Goal: Transaction & Acquisition: Book appointment/travel/reservation

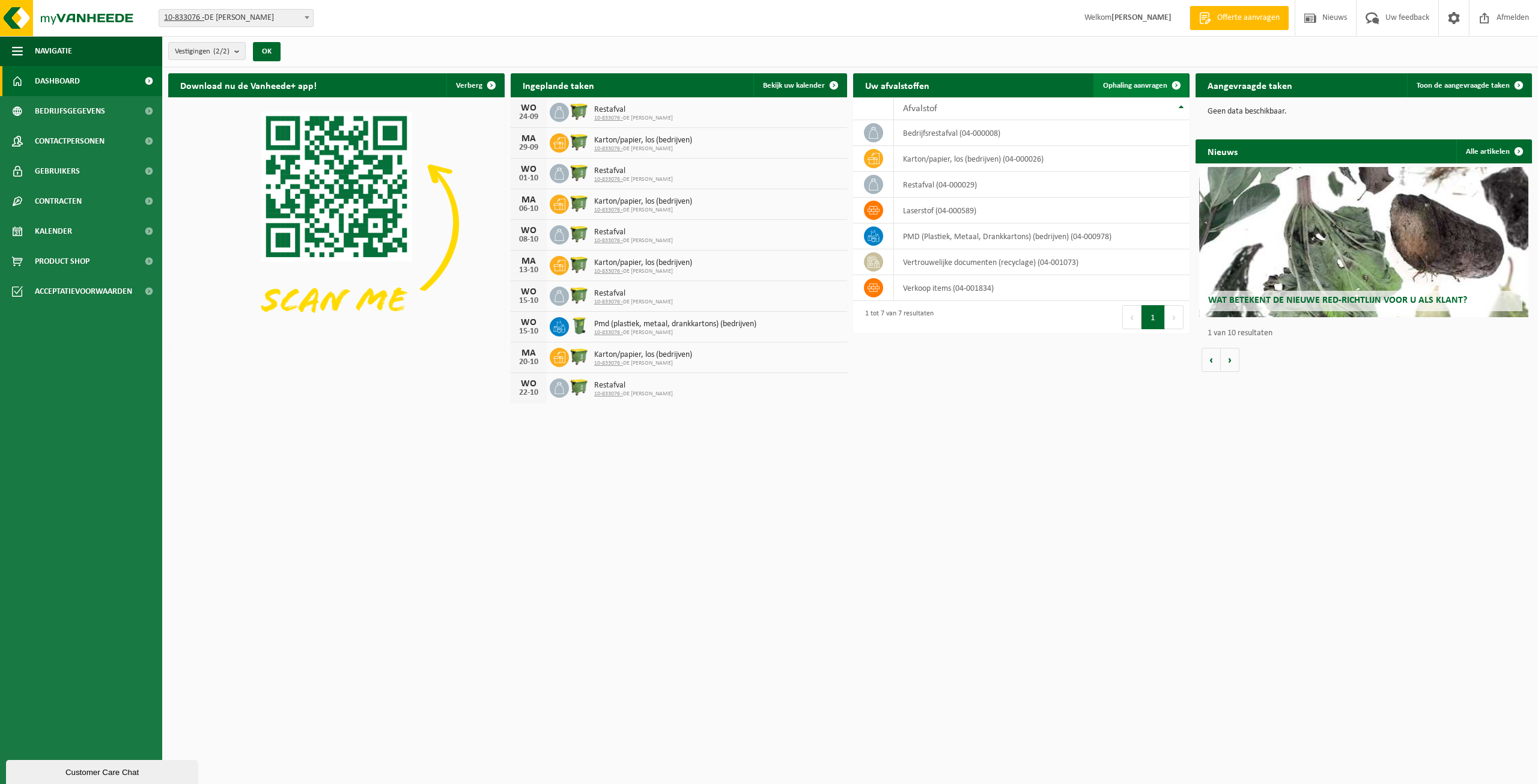
click at [1146, 78] on link "Ophaling aanvragen" at bounding box center [1142, 85] width 95 height 24
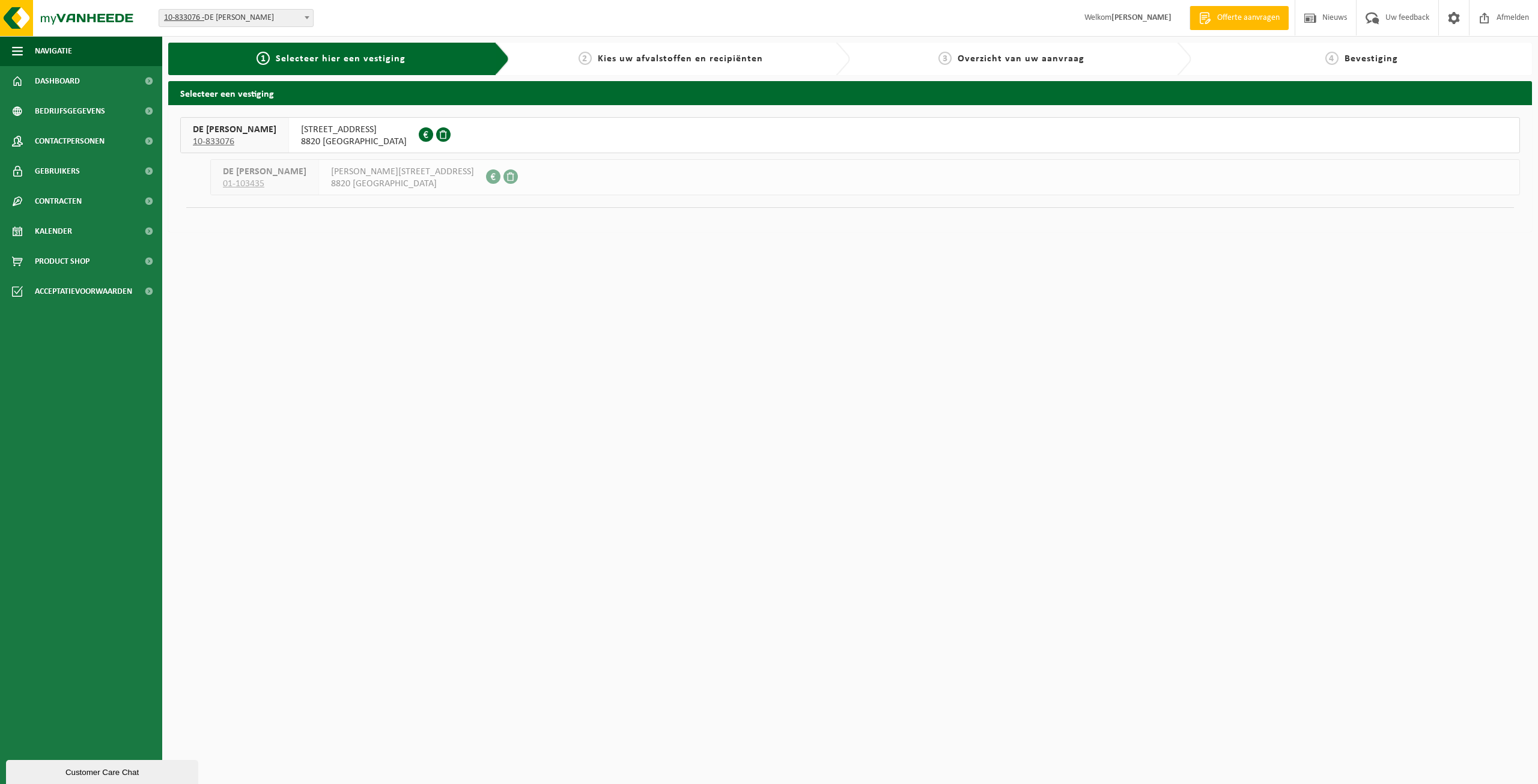
click at [301, 137] on span "8820 TORHOUT" at bounding box center [354, 141] width 106 height 12
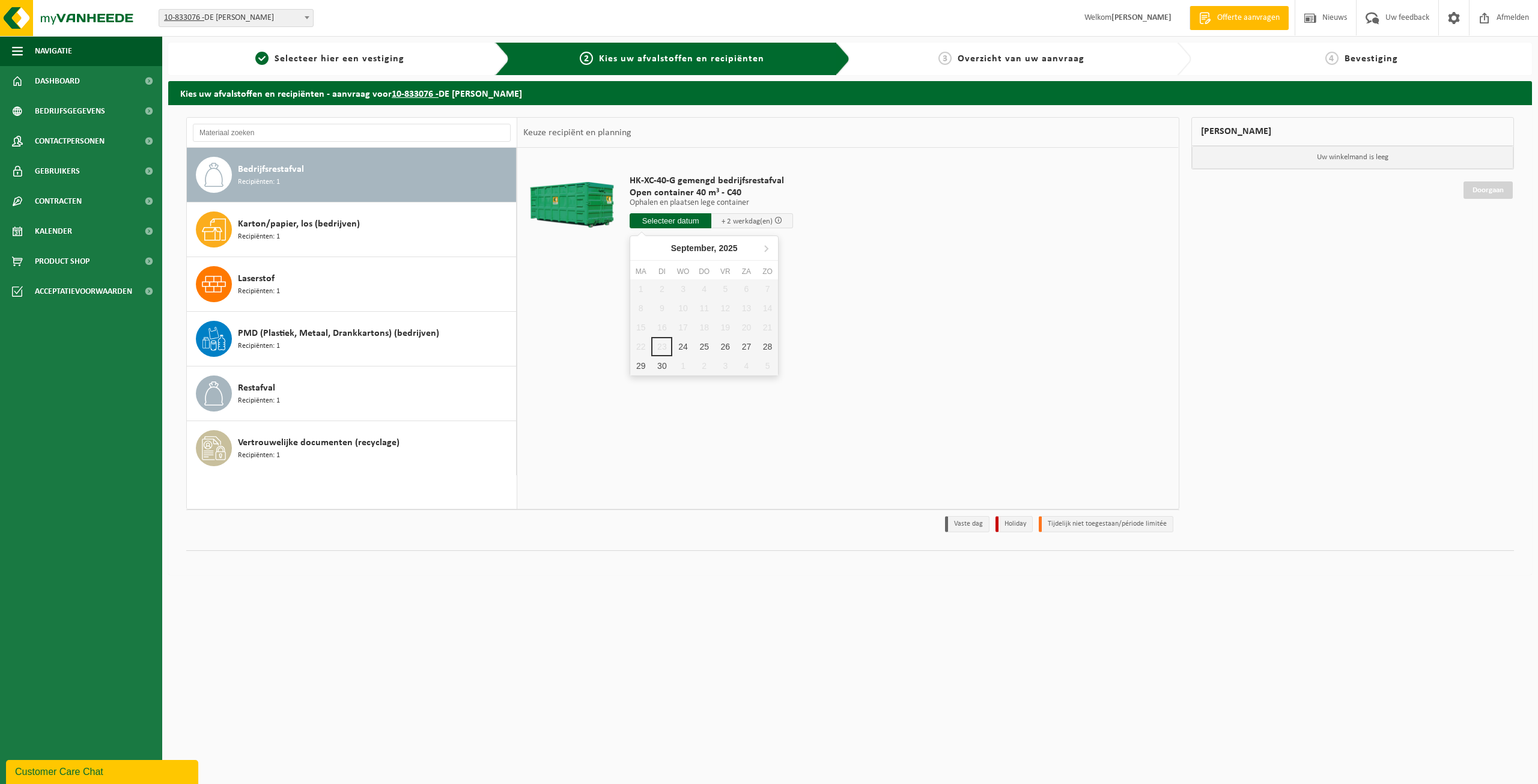
click at [658, 223] on input "text" at bounding box center [670, 221] width 82 height 15
click at [682, 345] on div "24" at bounding box center [682, 346] width 21 height 19
type input "Van 2025-09-24"
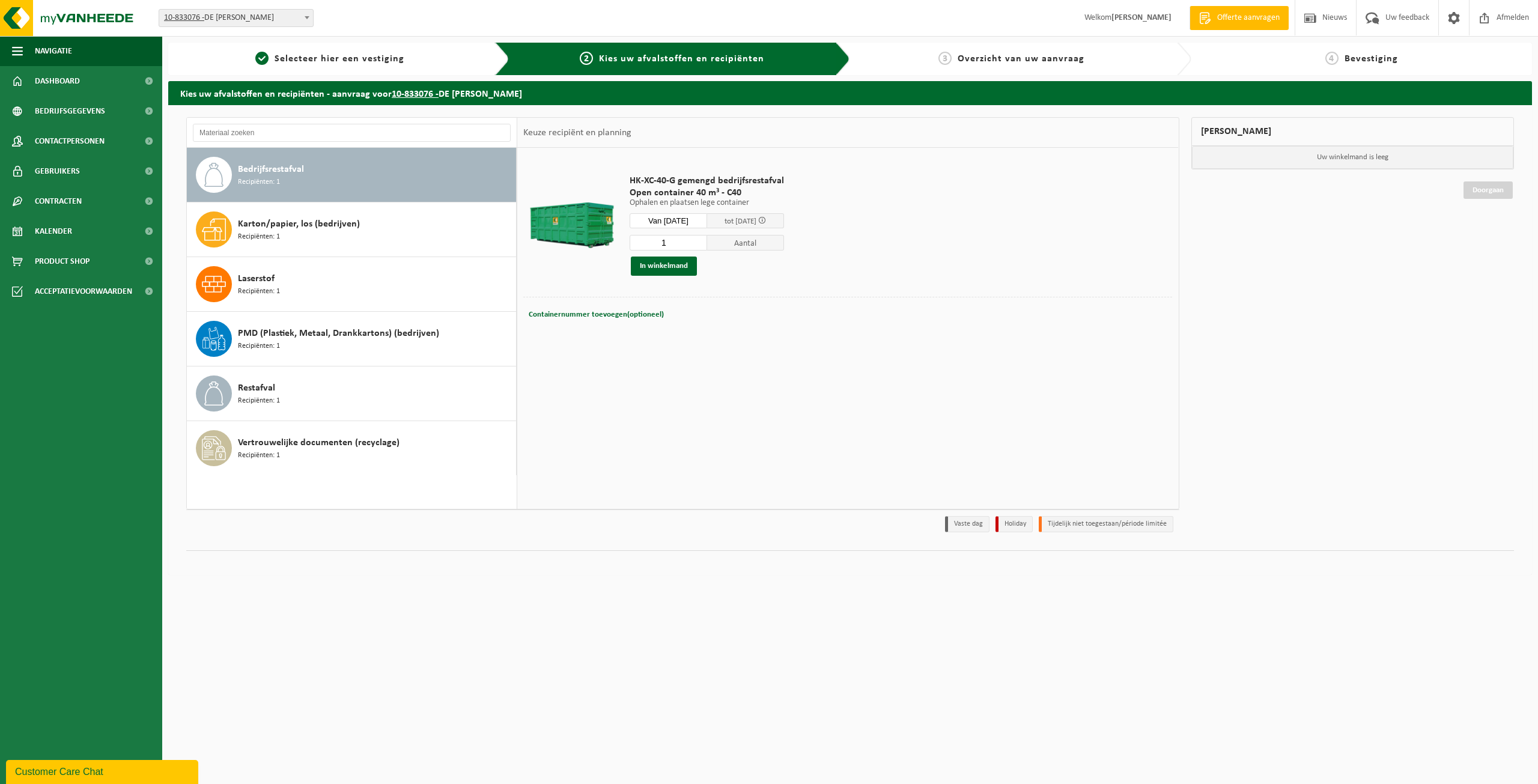
drag, startPoint x: 683, startPoint y: 240, endPoint x: 579, endPoint y: 245, distance: 104.1
click at [579, 245] on tr "HK-XC-40-G gemengd bedrijfsrestafval Open container 40 m³ - C40 Ophalen en plaa…" at bounding box center [848, 226] width 649 height 143
type input "8"
click at [660, 268] on button "In winkelmand" at bounding box center [663, 266] width 66 height 19
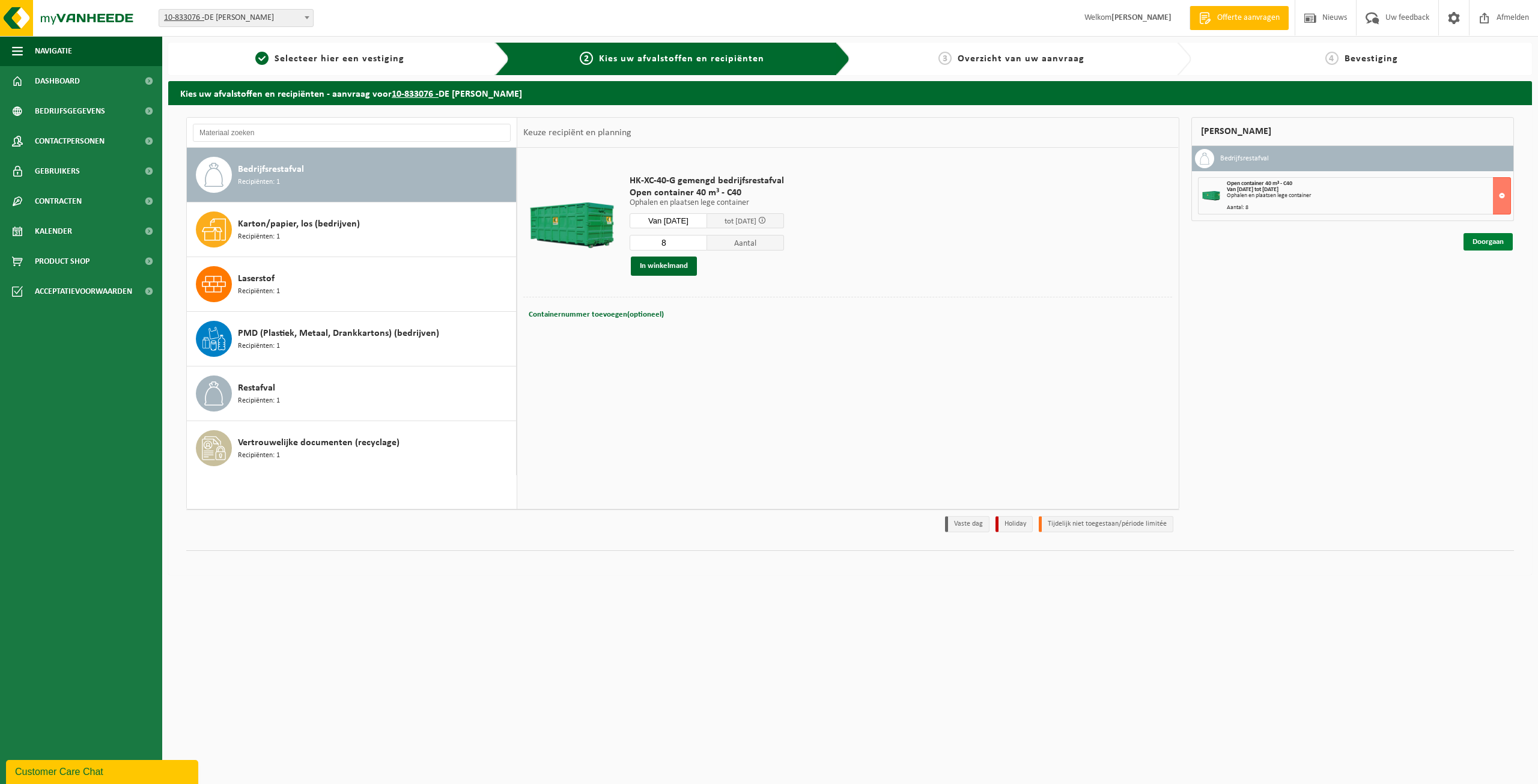
click at [1491, 240] on link "Doorgaan" at bounding box center [1489, 241] width 49 height 17
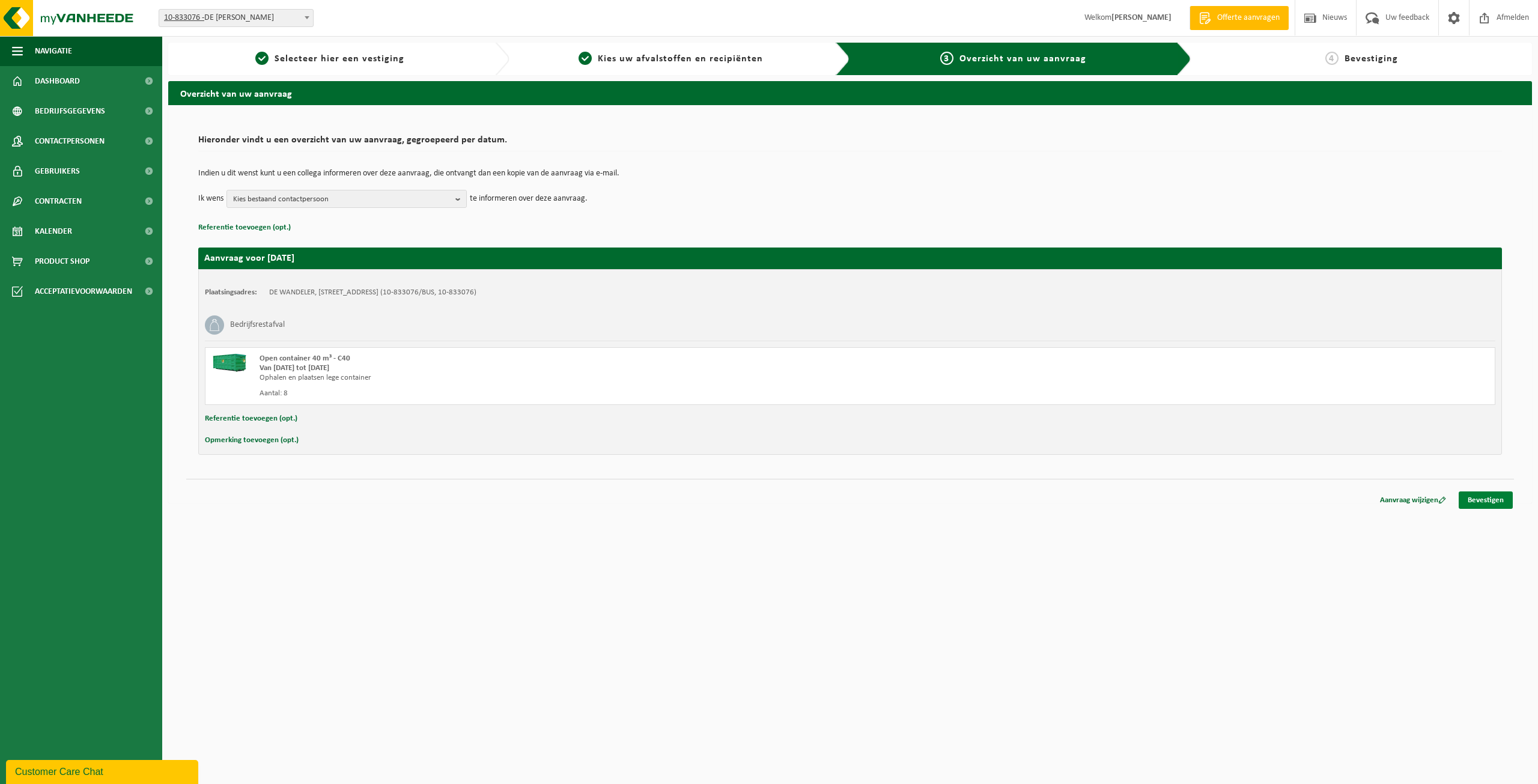
click at [1487, 497] on link "Bevestigen" at bounding box center [1486, 500] width 54 height 17
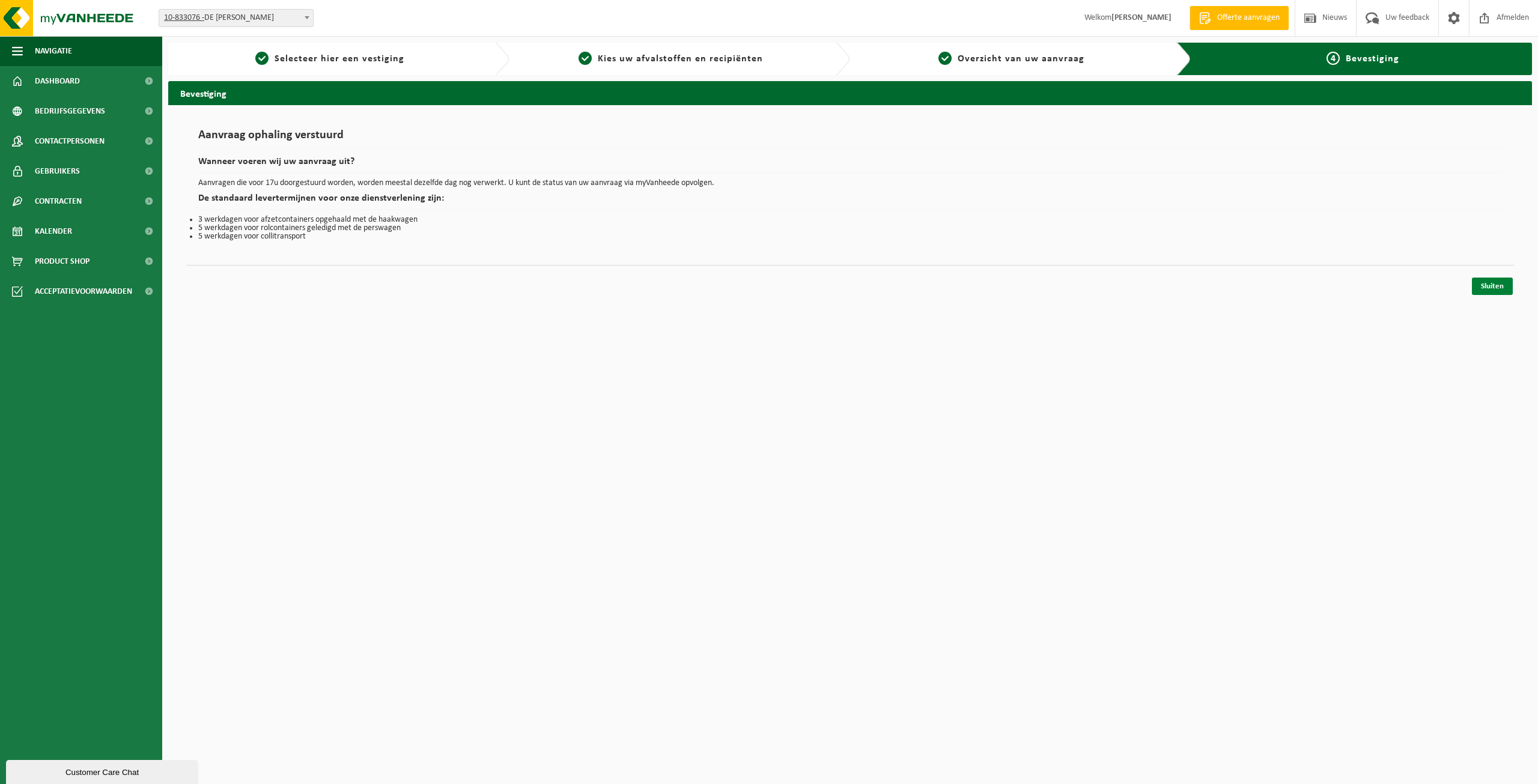
click at [1501, 288] on link "Sluiten" at bounding box center [1492, 286] width 41 height 17
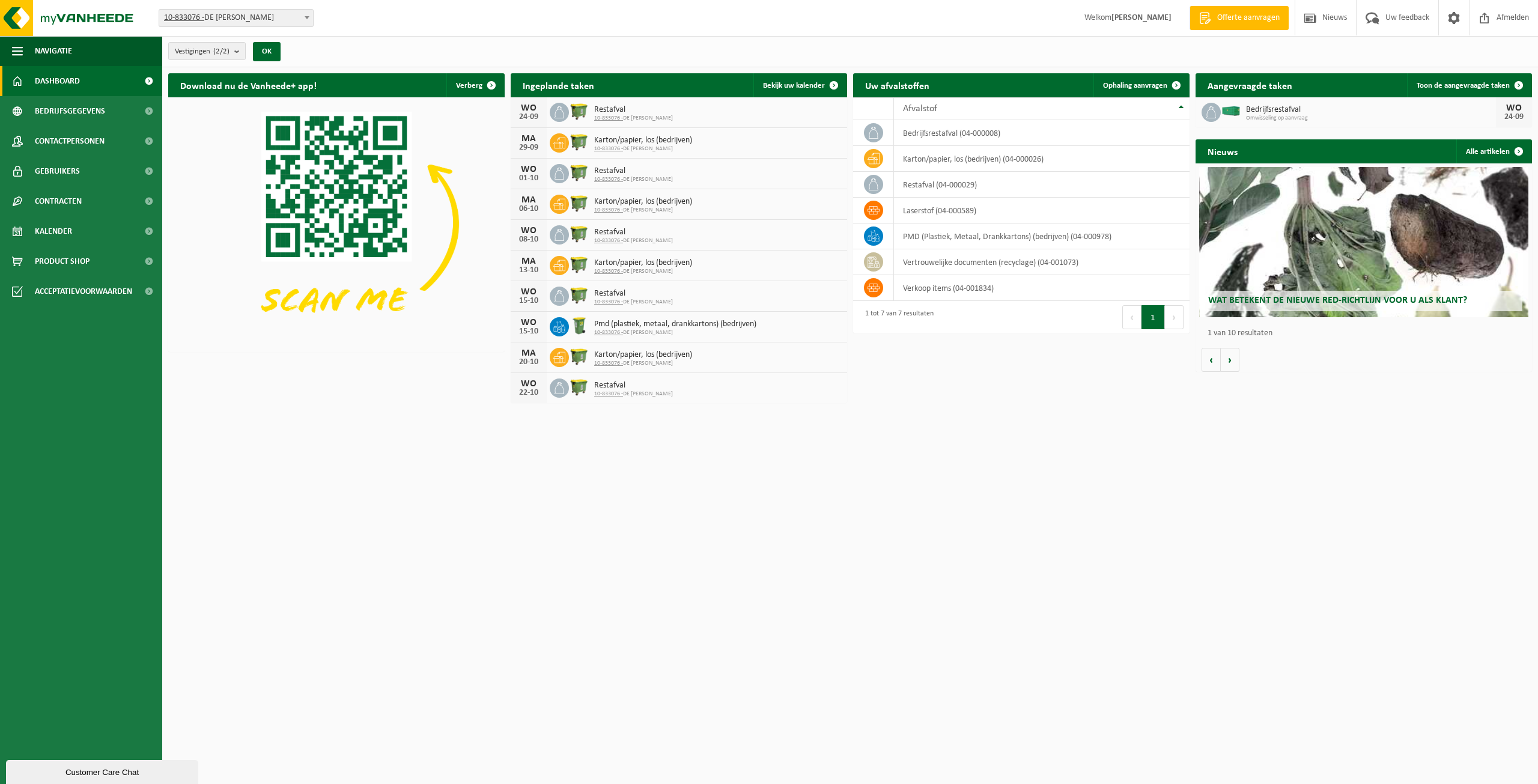
click at [992, 93] on div "Uw afvalstoffen Ophaling aanvragen" at bounding box center [1022, 85] width 337 height 24
click at [1126, 85] on span "Ophaling aanvragen" at bounding box center [1135, 86] width 64 height 8
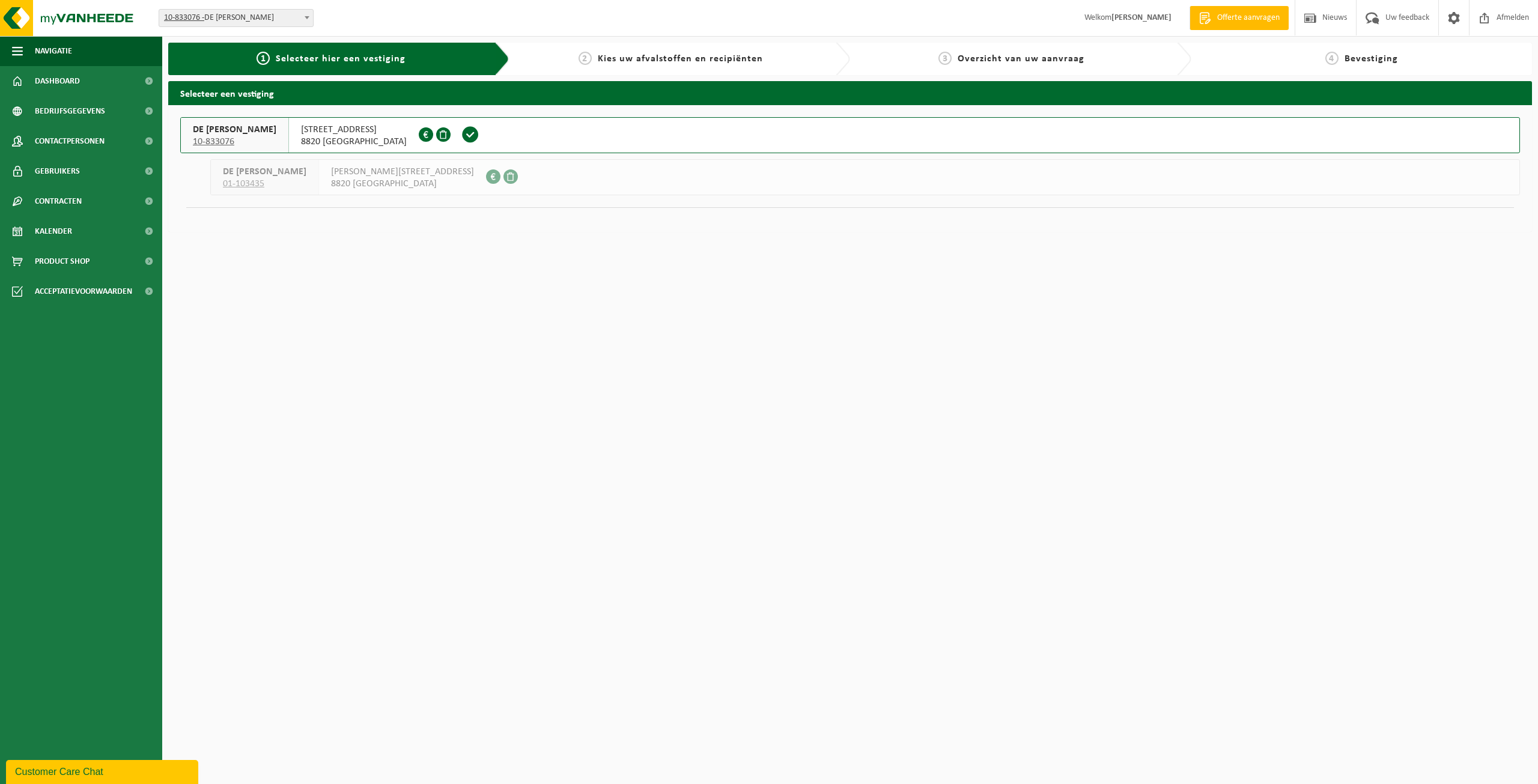
click at [302, 139] on span "8820 [GEOGRAPHIC_DATA]" at bounding box center [354, 141] width 106 height 12
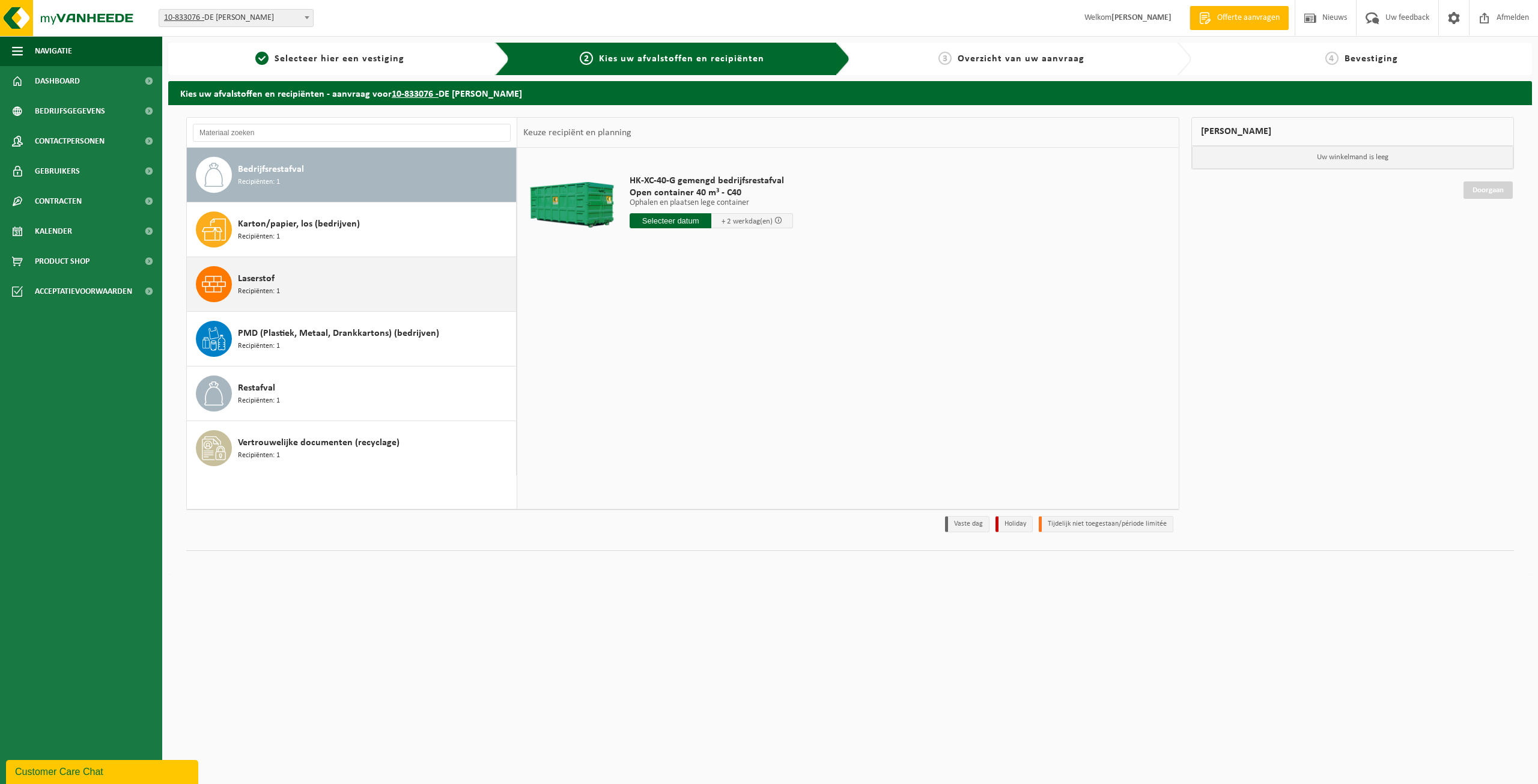
click at [303, 292] on div "Laserstof Recipiënten: 1" at bounding box center [376, 284] width 275 height 36
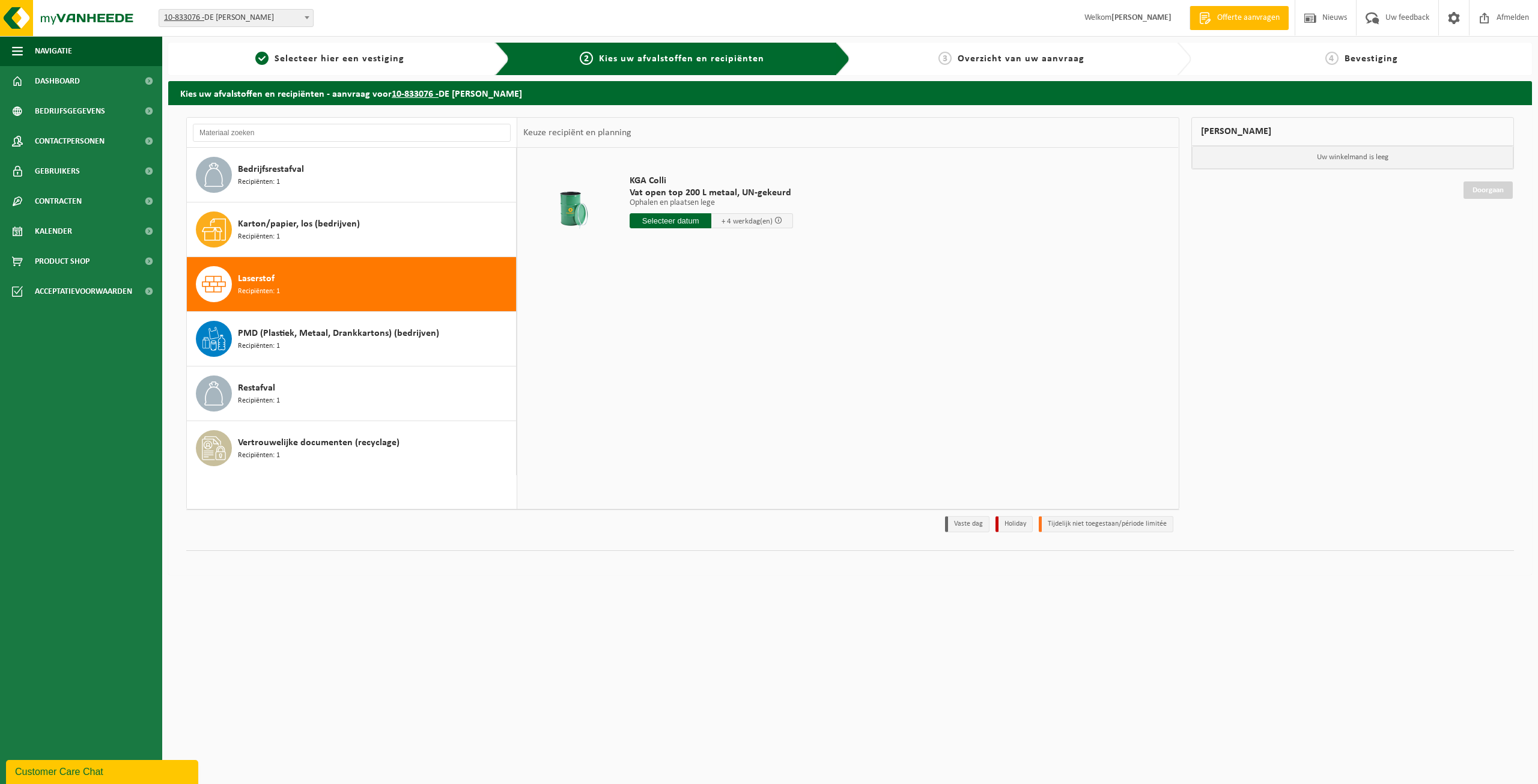
click at [684, 220] on input "text" at bounding box center [670, 221] width 82 height 15
click at [680, 349] on div "24" at bounding box center [682, 346] width 21 height 19
type input "Van [DATE]"
click at [707, 247] on input "11" at bounding box center [672, 243] width 85 height 16
click at [707, 247] on input "10" at bounding box center [672, 243] width 85 height 16
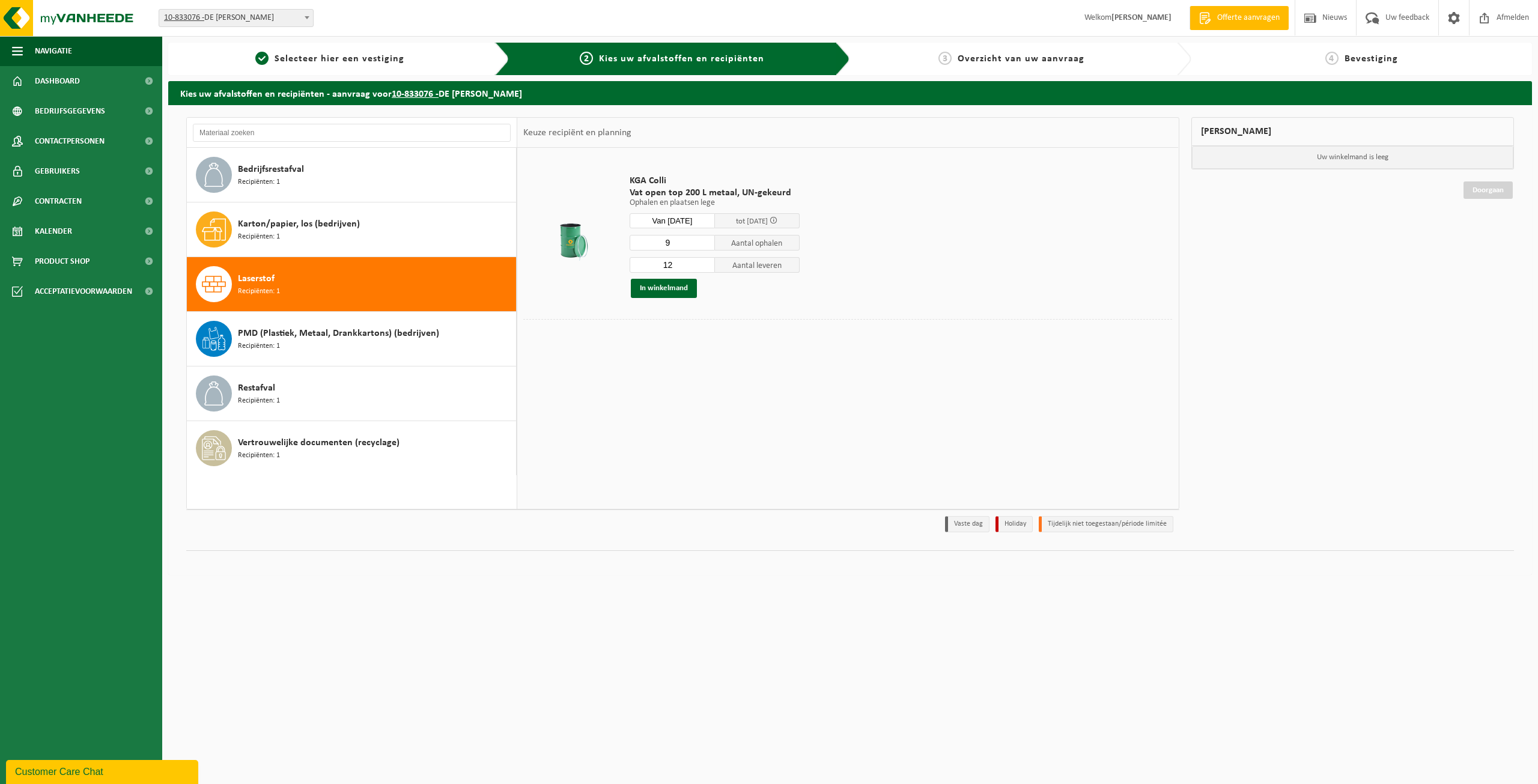
click at [707, 247] on input "9" at bounding box center [672, 243] width 85 height 16
type input "8"
click at [707, 247] on input "8" at bounding box center [672, 243] width 85 height 16
click at [709, 270] on input "12" at bounding box center [672, 265] width 85 height 16
click at [707, 266] on input "11" at bounding box center [672, 265] width 85 height 16
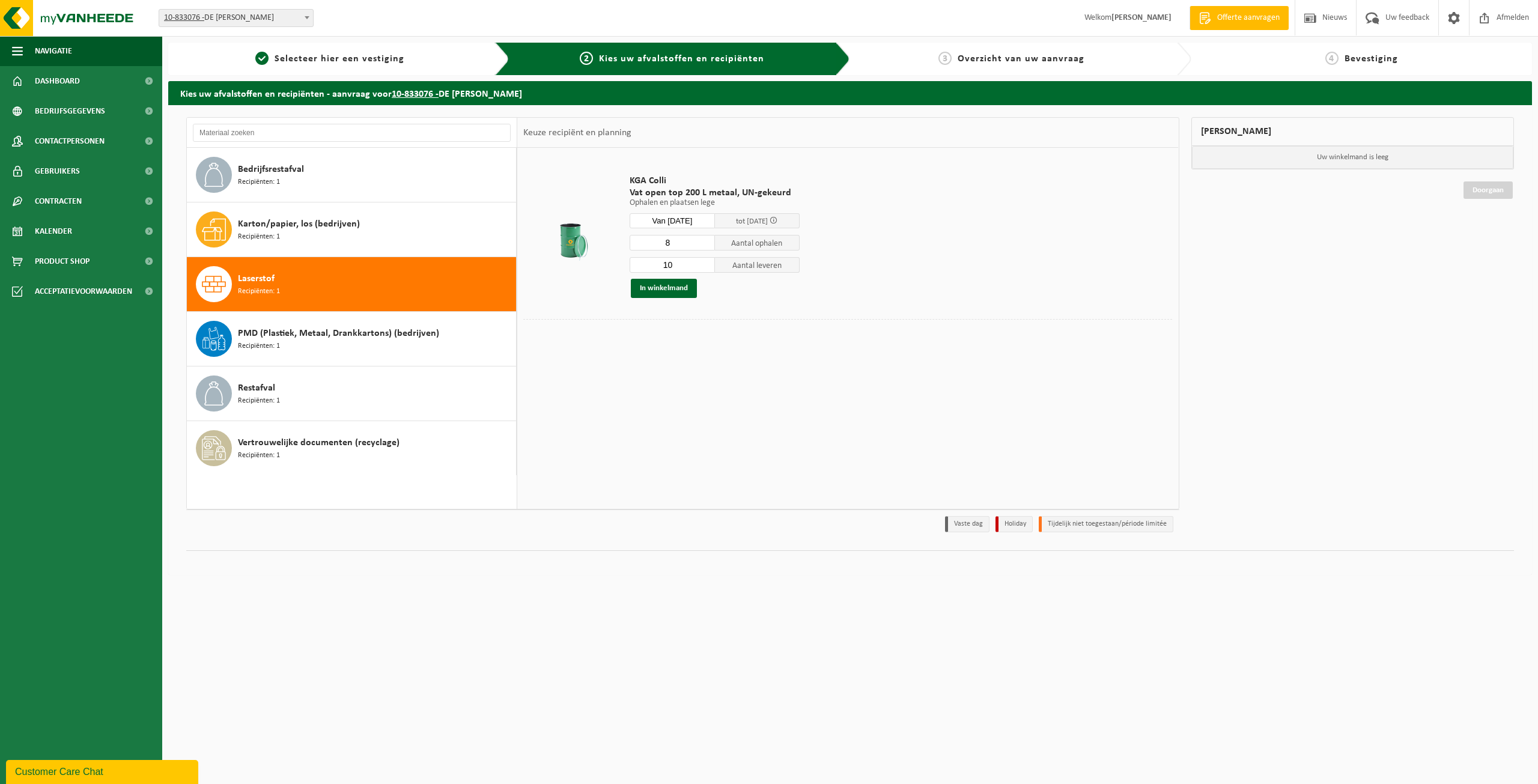
click at [707, 266] on input "10" at bounding box center [672, 265] width 85 height 16
click at [707, 266] on input "9" at bounding box center [672, 265] width 85 height 16
type input "8"
click at [706, 268] on input "8" at bounding box center [672, 265] width 85 height 16
click at [672, 286] on button "In winkelmand" at bounding box center [663, 288] width 66 height 19
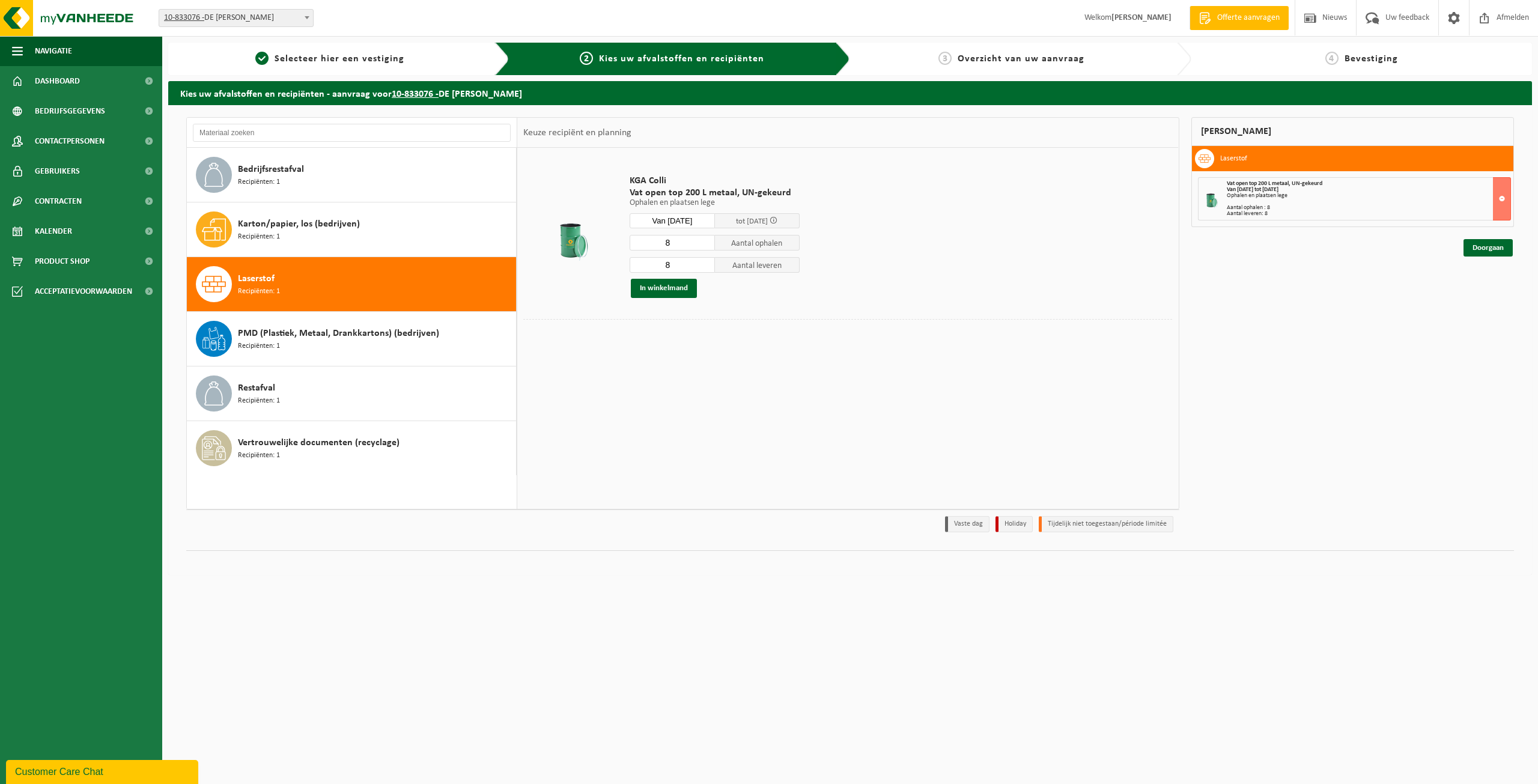
click at [1538, 248] on div "Kies uw afvalstoffen en recipiënten - aanvraag voor 10-833076 - DE WANDELER - T…" at bounding box center [850, 330] width 1376 height 500
click at [1495, 248] on link "Doorgaan" at bounding box center [1489, 248] width 49 height 17
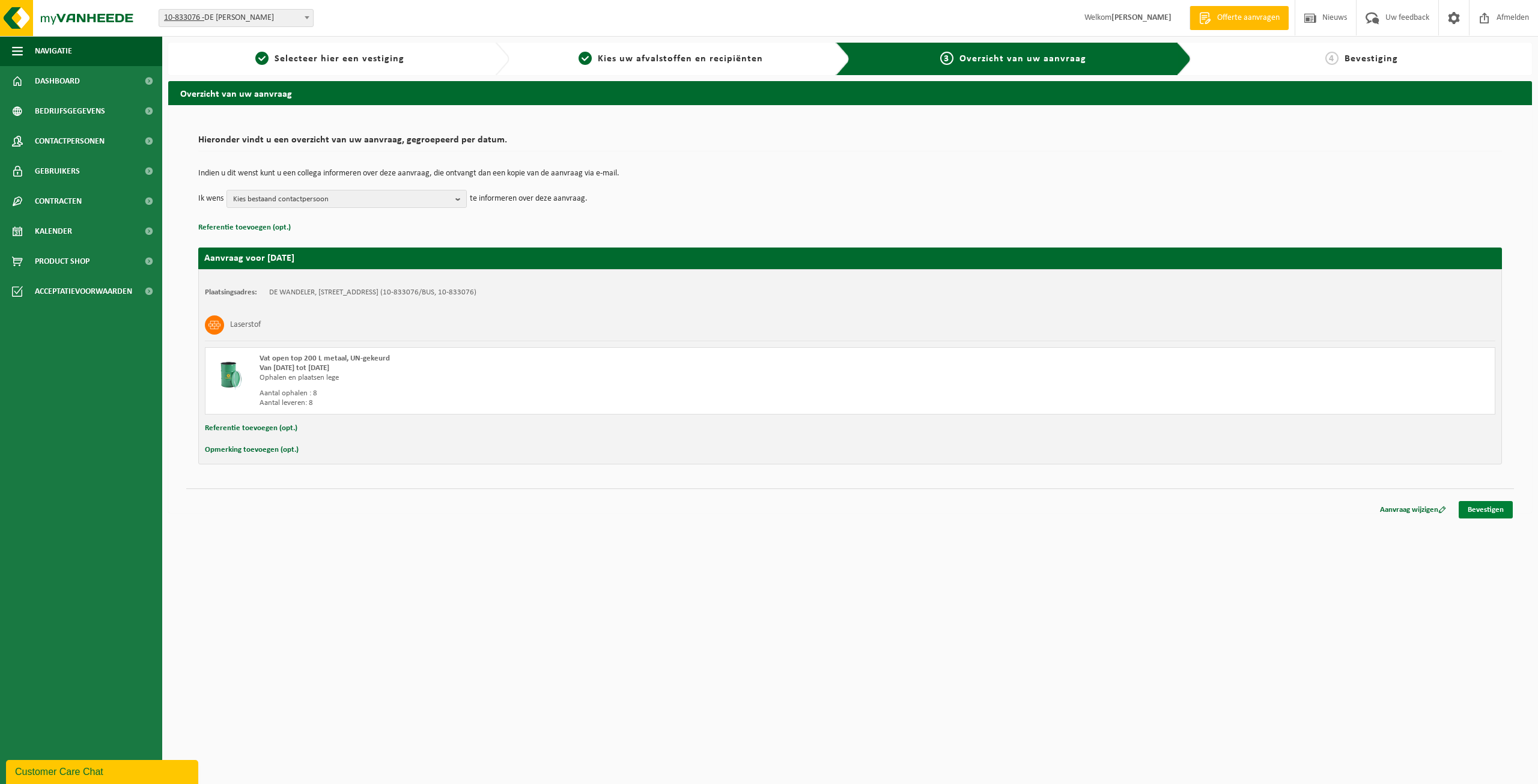
click at [1492, 512] on link "Bevestigen" at bounding box center [1486, 510] width 54 height 17
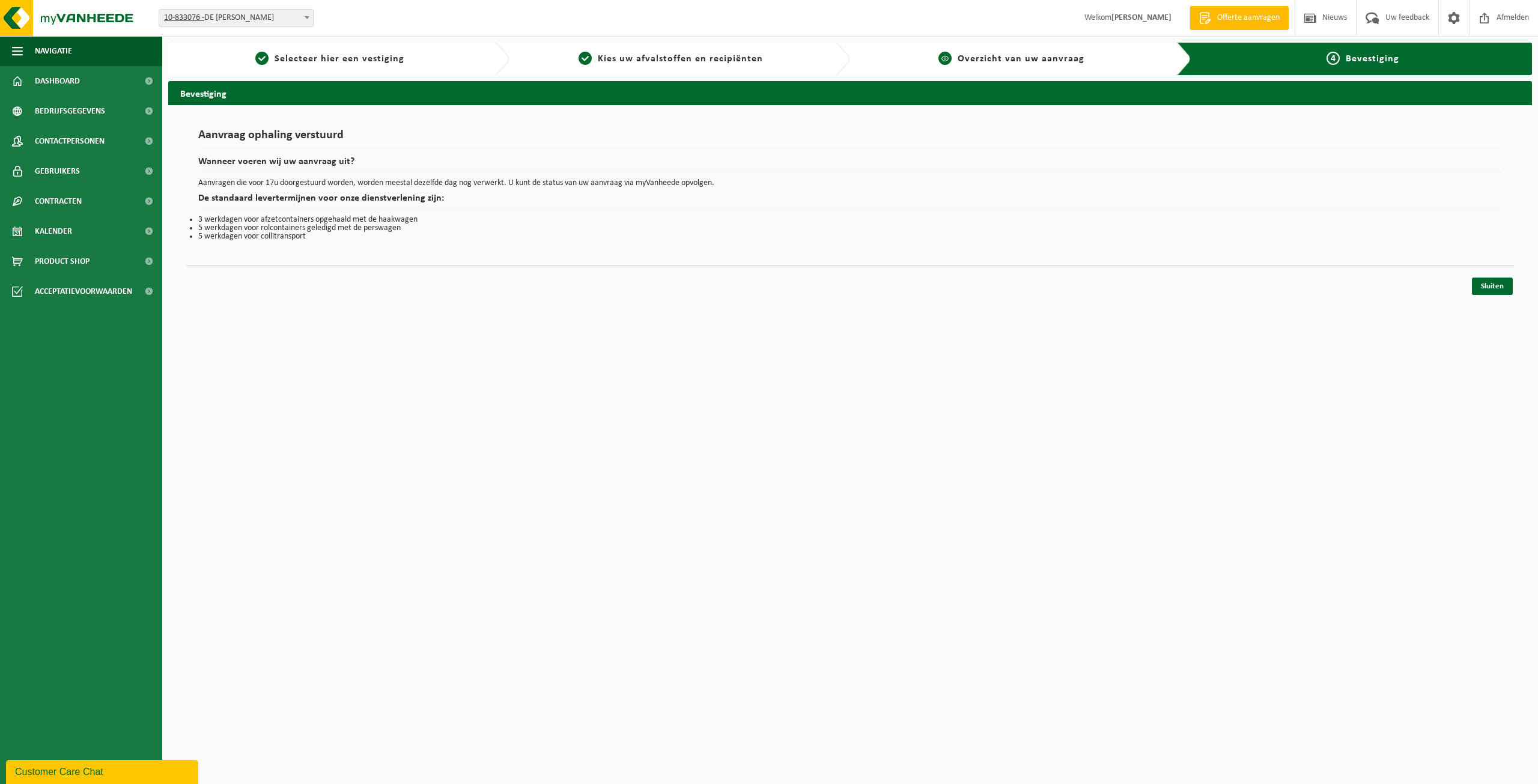
click at [1072, 57] on span "Overzicht van uw aanvraag" at bounding box center [1022, 59] width 127 height 10
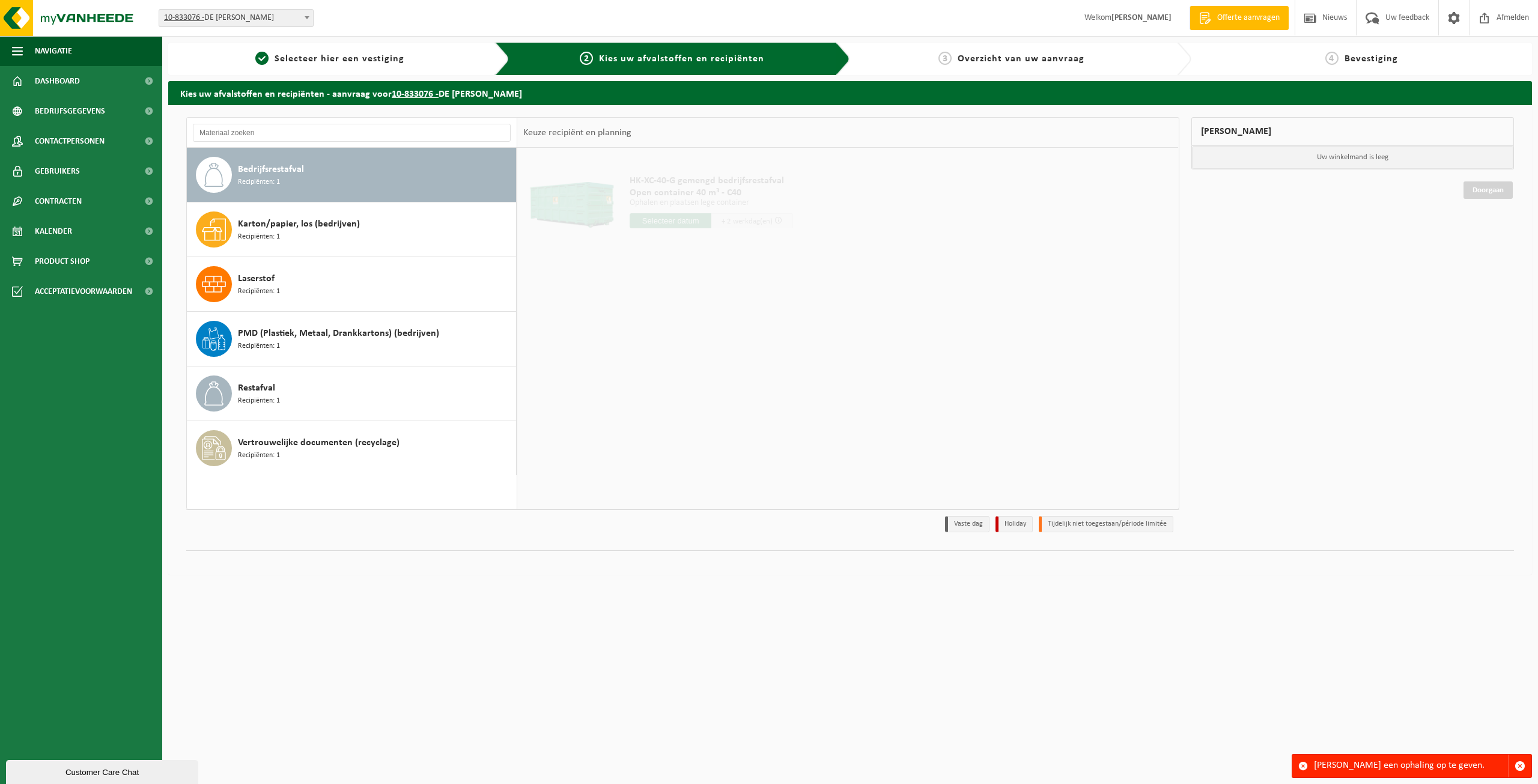
click at [1389, 48] on div "4 Bevestiging" at bounding box center [1371, 59] width 359 height 33
click at [1383, 54] on span "Bevestiging" at bounding box center [1371, 59] width 53 height 10
